Goal: Navigation & Orientation: Find specific page/section

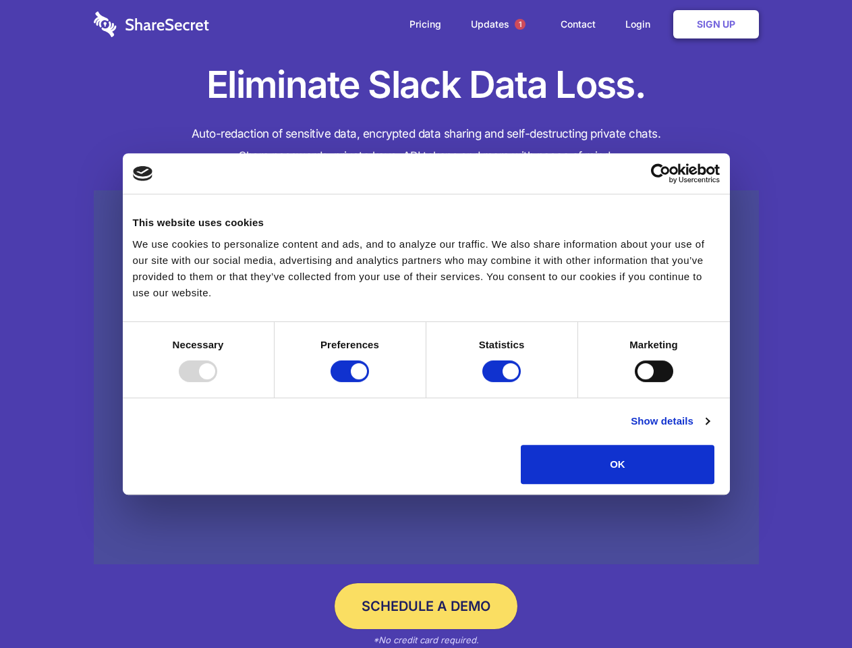
click at [217, 382] on div at bounding box center [198, 371] width 38 height 22
click at [369, 382] on input "Preferences" at bounding box center [350, 371] width 38 height 22
checkbox input "false"
click at [503, 382] on input "Statistics" at bounding box center [501, 371] width 38 height 22
checkbox input "false"
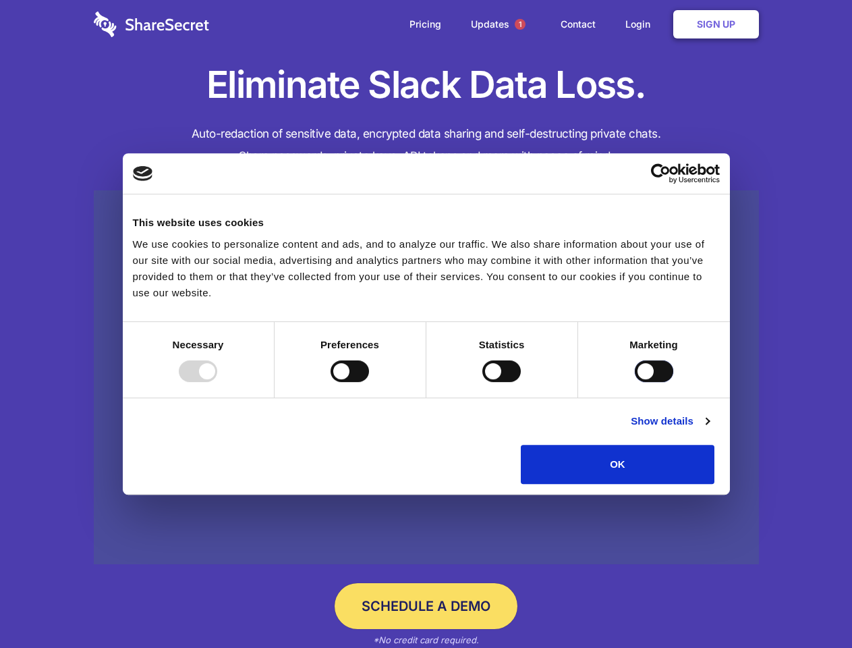
click at [635, 382] on input "Marketing" at bounding box center [654, 371] width 38 height 22
checkbox input "true"
click at [709, 429] on link "Show details" at bounding box center [670, 421] width 78 height 16
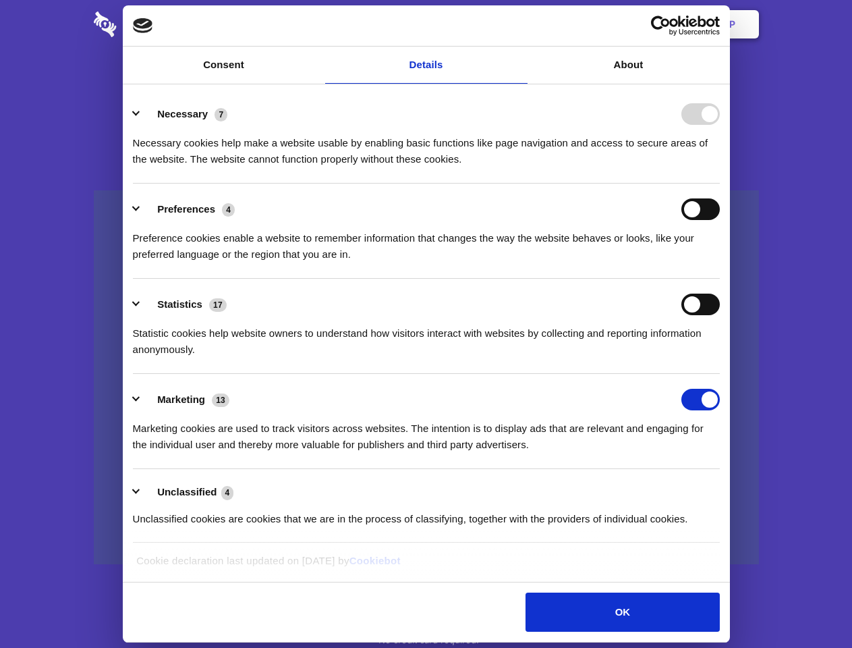
click at [720, 184] on li "Necessary 7 Necessary cookies help make a website usable by enabling basic func…" at bounding box center [426, 135] width 587 height 95
click at [520, 24] on span "1" at bounding box center [520, 24] width 11 height 11
